Goal: Task Accomplishment & Management: Manage account settings

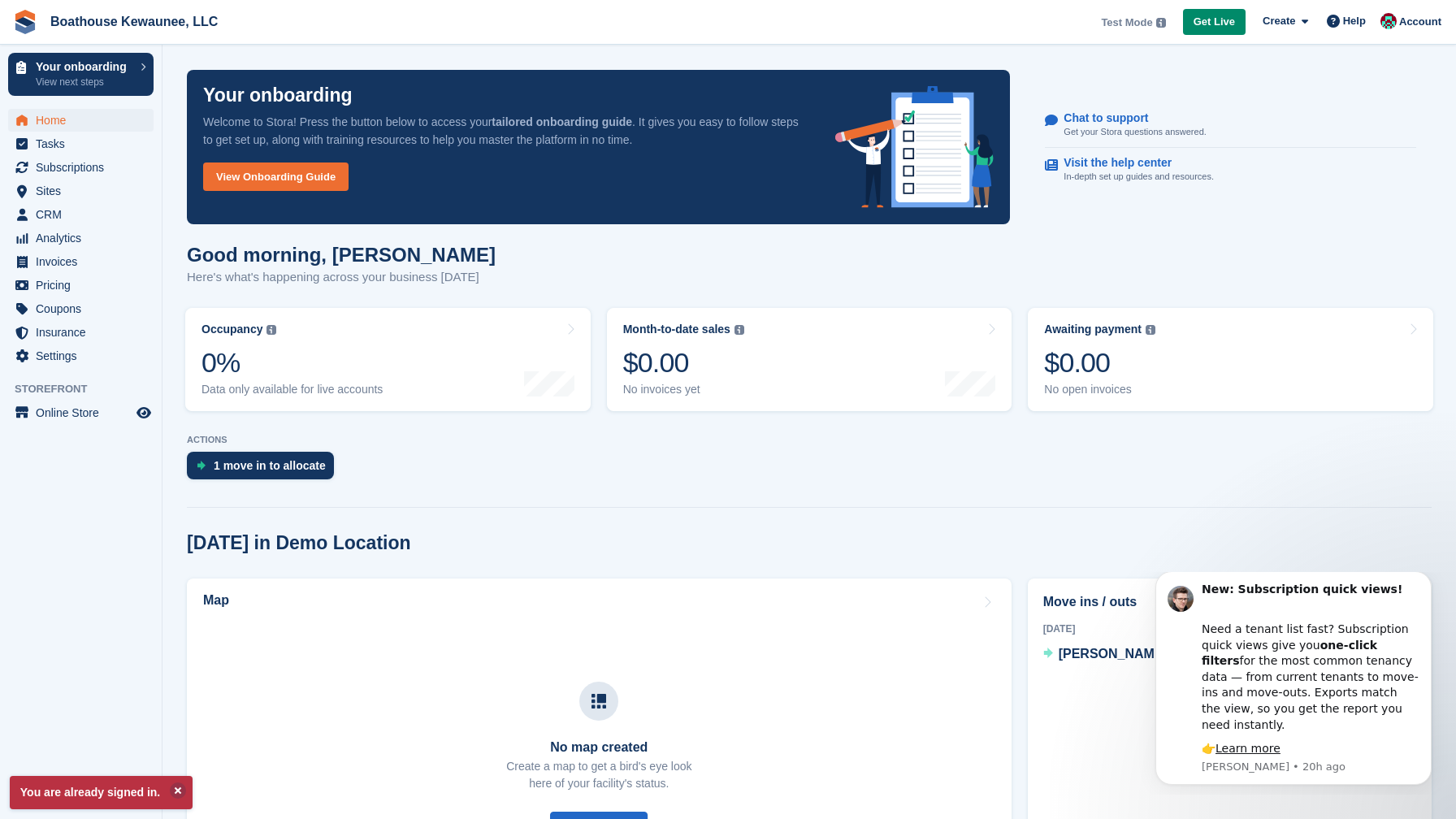
click at [1289, 448] on div "ACTIONS 1 move in to allocate" at bounding box center [809, 461] width 1245 height 53
click at [1289, 267] on div "Good morning, Christian Here's what's happening across your business today" at bounding box center [809, 275] width 1245 height 63
click at [1411, 26] on span "Account" at bounding box center [1420, 22] width 42 height 16
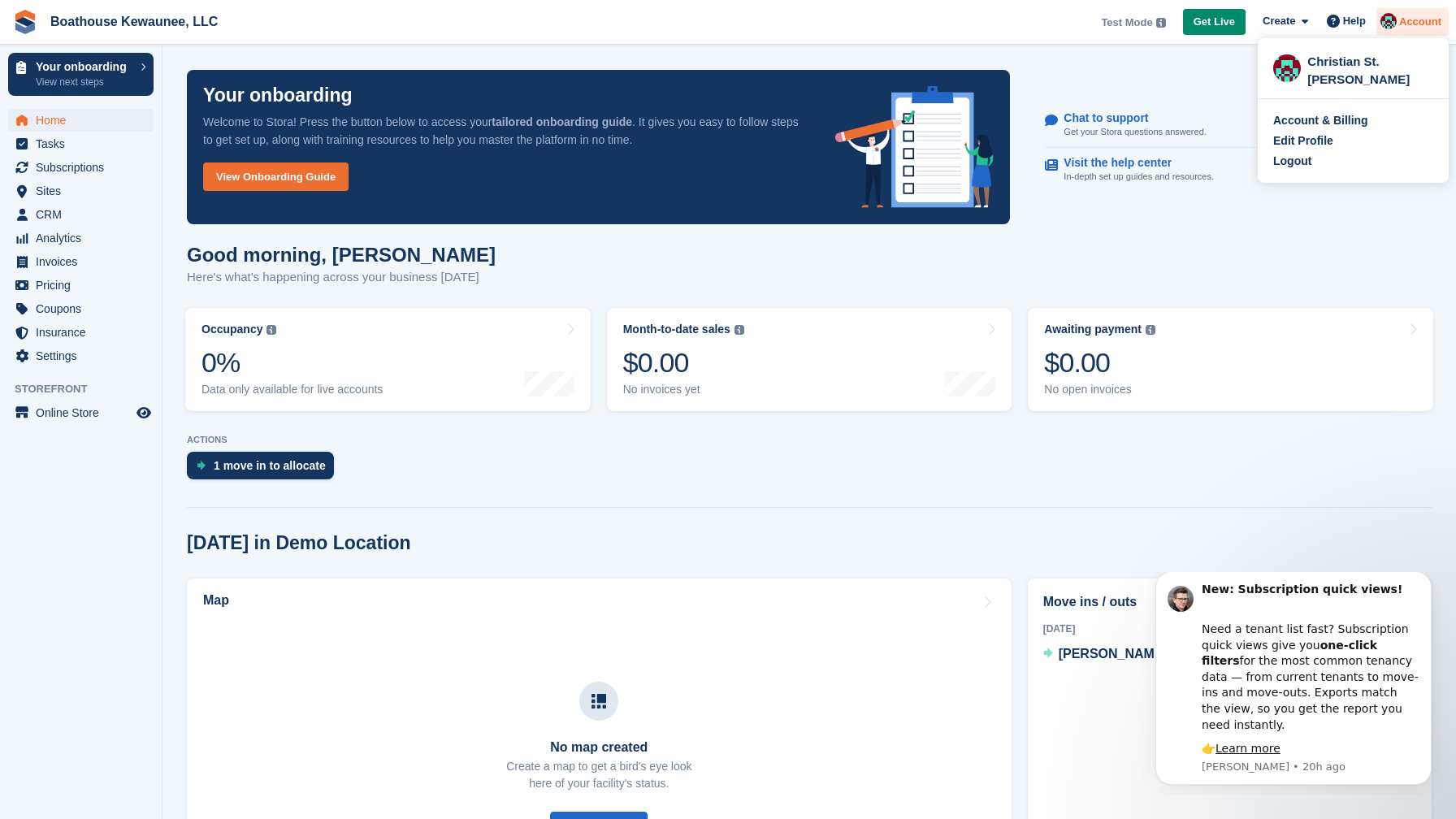
click at [1411, 26] on span "Account" at bounding box center [1420, 22] width 42 height 16
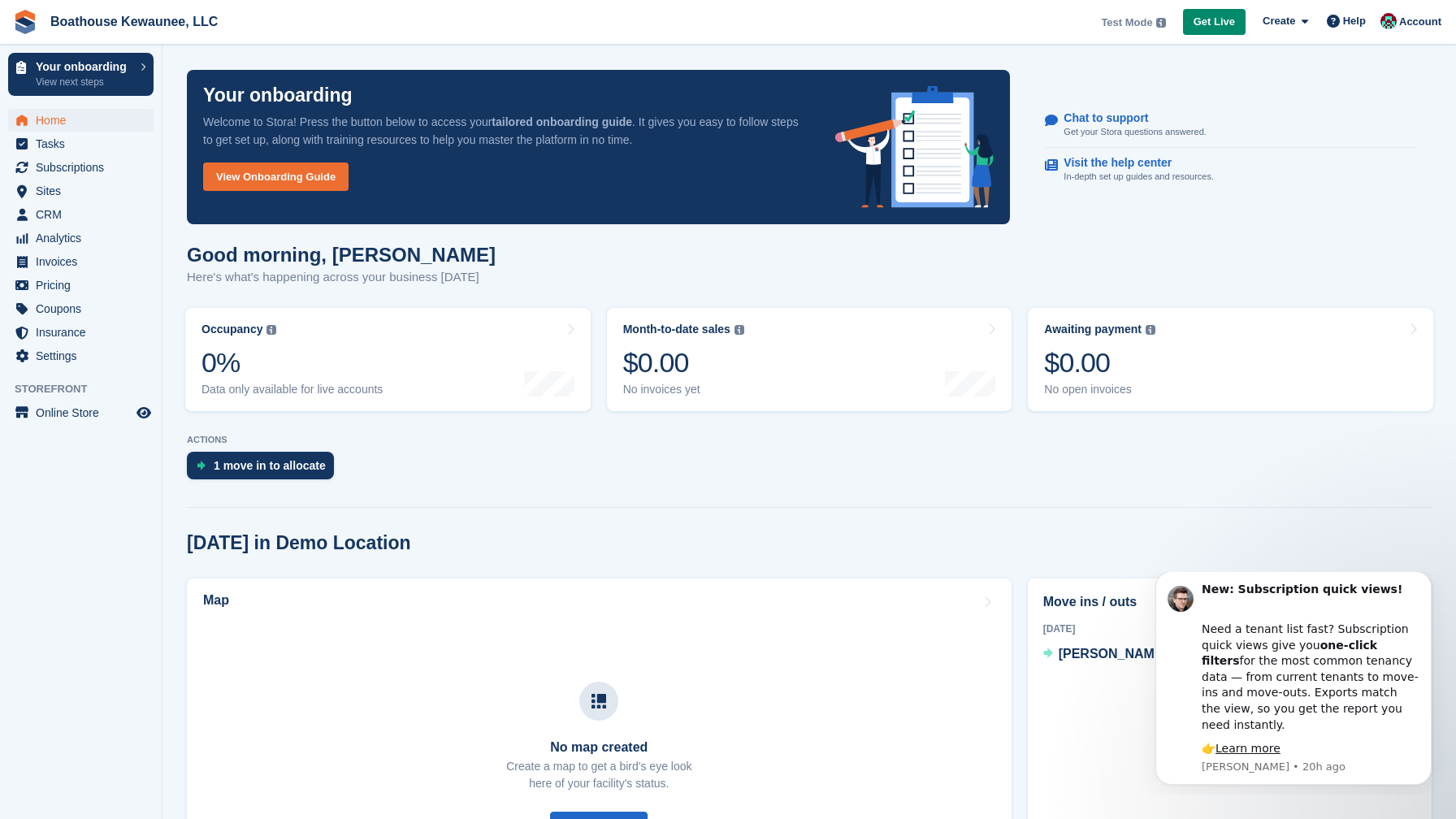
click at [103, 501] on aside "Your onboarding View next steps Home Tasks Subscriptions Subscriptions Subscrip…" at bounding box center [81, 414] width 162 height 738
click at [56, 351] on span "Settings" at bounding box center [85, 356] width 98 height 23
click at [1423, 16] on span "Account" at bounding box center [1420, 22] width 42 height 16
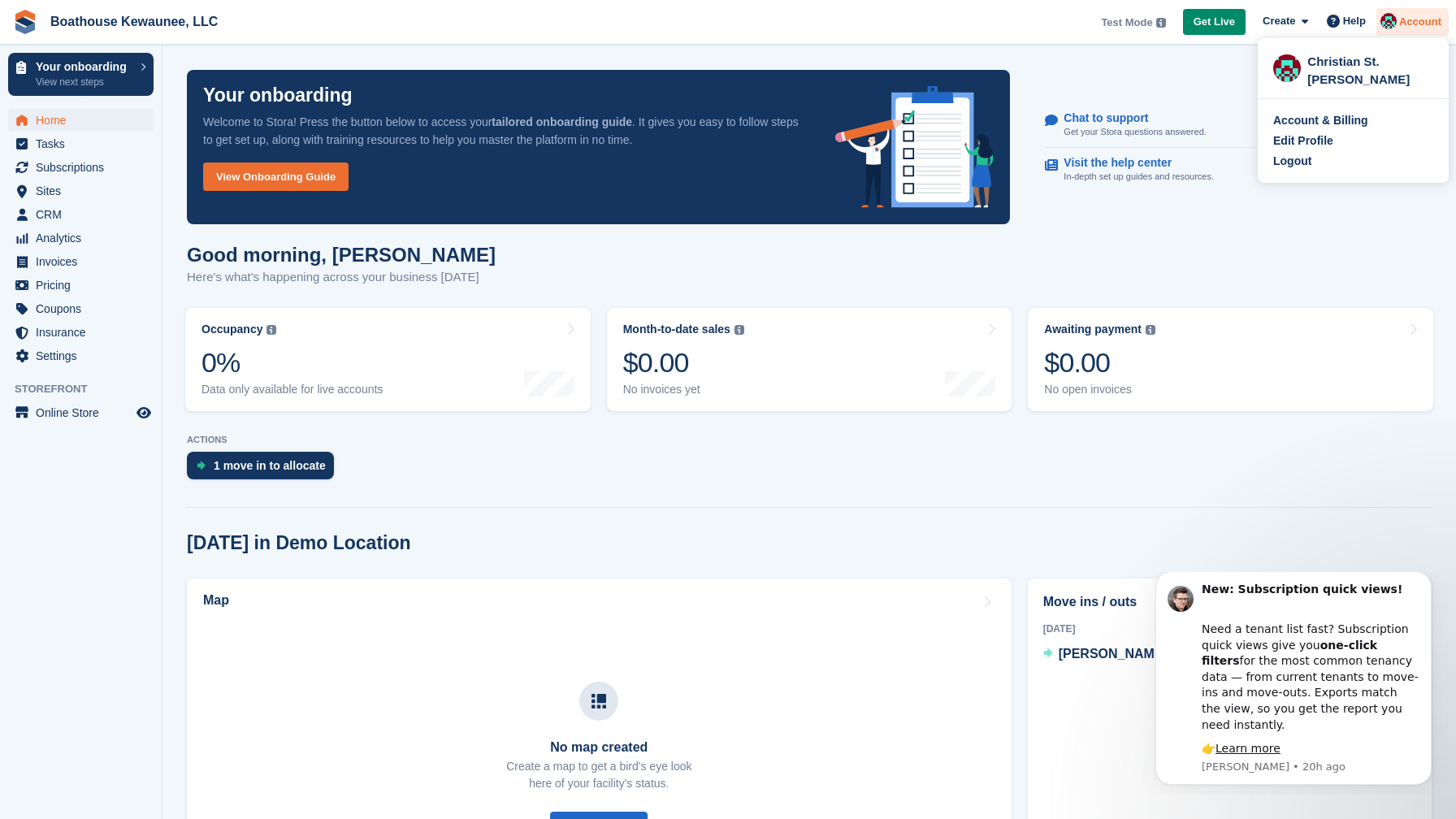
click at [1423, 17] on span "Account" at bounding box center [1420, 22] width 42 height 16
